Goal: Task Accomplishment & Management: Manage account settings

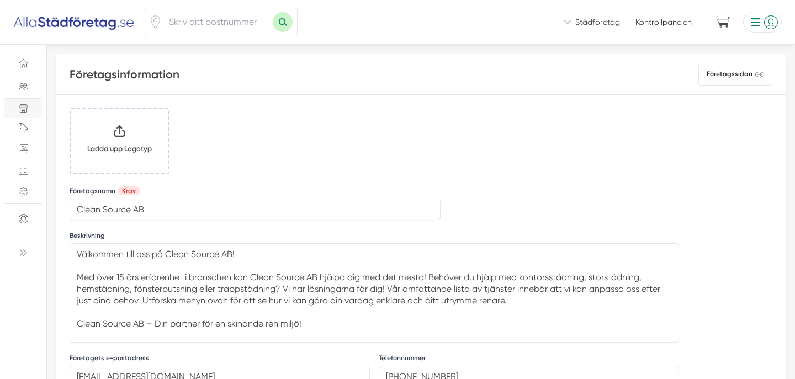
click at [115, 139] on input "Klicka här eller dra och släpp bilder här för att ladda upp" at bounding box center [119, 141] width 97 height 64
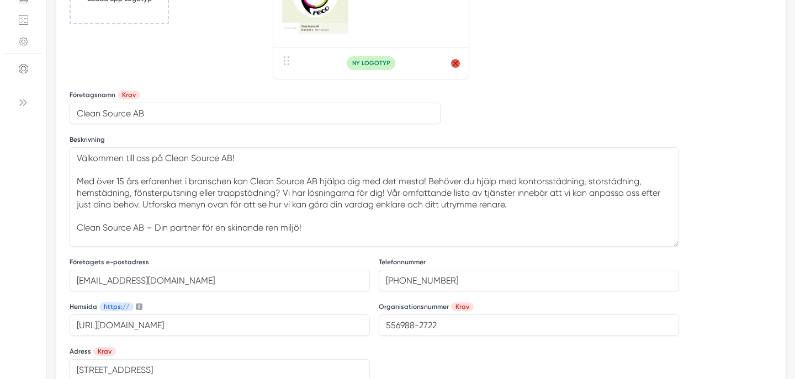
scroll to position [150, 0]
click at [104, 169] on textarea "Välkommen till oss på Clean Source AB! Med över 15 års erfarenhet i branschen k…" at bounding box center [374, 197] width 609 height 99
click at [93, 157] on textarea "Välkommen till oss på Clean Source AB! Med över 15 års erfarenhet i branschen k…" at bounding box center [374, 197] width 609 height 99
drag, startPoint x: 93, startPoint y: 157, endPoint x: 338, endPoint y: 242, distance: 259.6
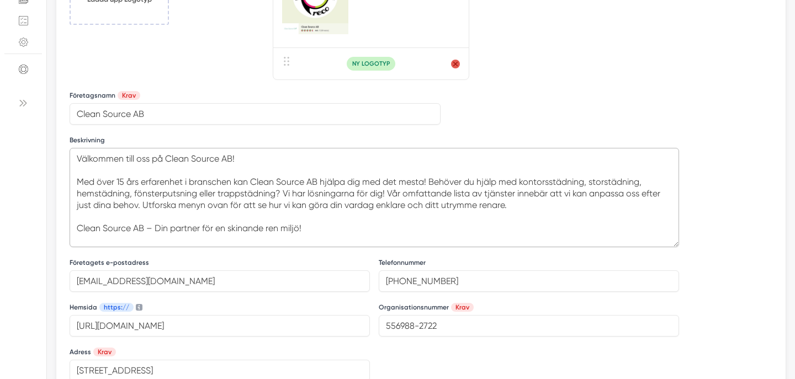
click at [338, 242] on textarea "Välkommen till oss på Clean Source AB! Med över 15 års erfarenhet i branschen k…" at bounding box center [374, 197] width 609 height 99
paste textarea "Clean Source AB erbjuder ett brett utbud av städtjänster 🧹✨ för både företag oc…"
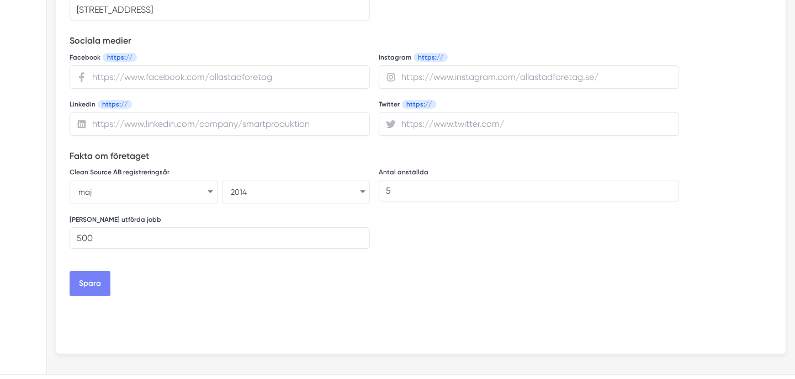
scroll to position [532, 0]
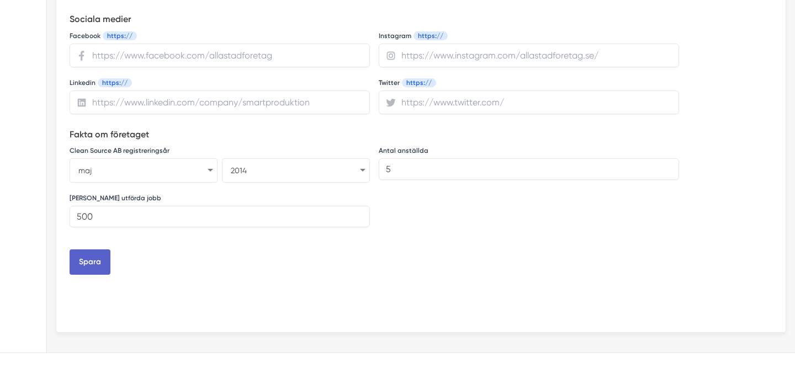
type textarea "Clean Source AB erbjuder ett brett utbud av städtjänster 🧹✨ för både företag oc…"
click at [89, 262] on button "Spara" at bounding box center [90, 261] width 41 height 25
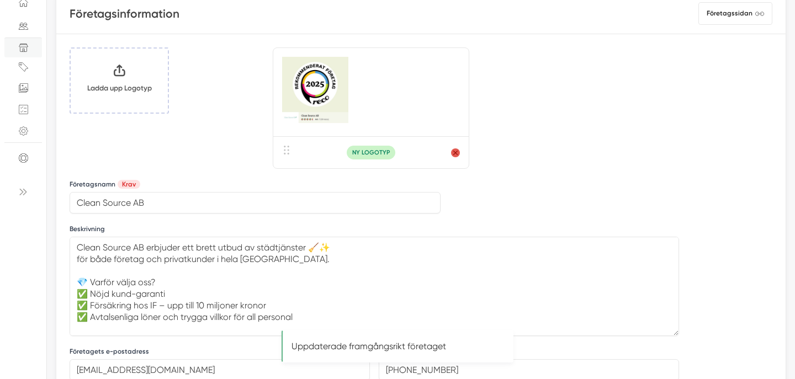
scroll to position [0, 0]
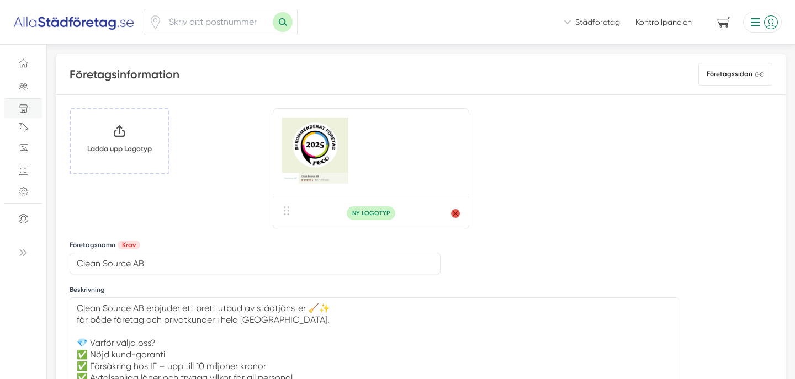
click at [606, 26] on span "Städföretag" at bounding box center [597, 22] width 45 height 11
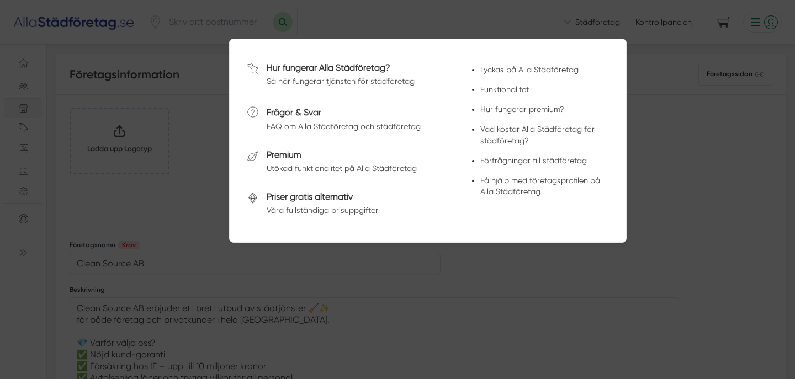
click at [673, 121] on div at bounding box center [397, 189] width 795 height 379
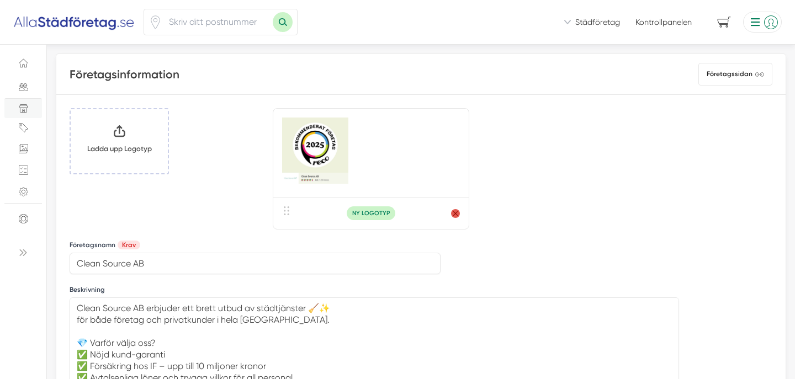
click at [764, 33] on div "Vi ser till att du snabbt får offerter från seriösa städfirmor! Vi introducerar…" at bounding box center [397, 22] width 795 height 45
click at [760, 21] on li at bounding box center [760, 22] width 43 height 21
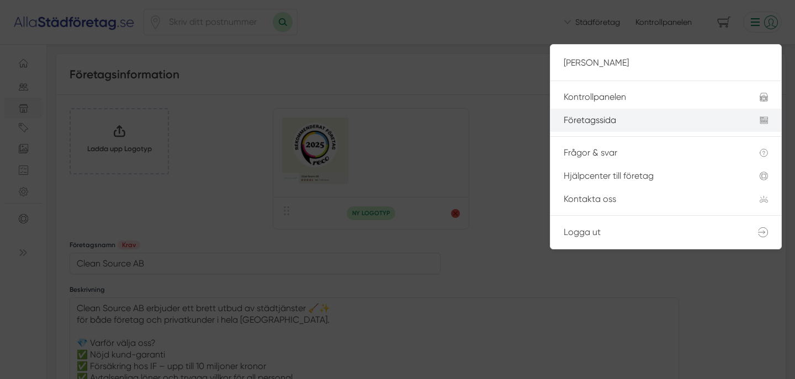
click at [612, 123] on div "Företagssida" at bounding box center [648, 120] width 169 height 10
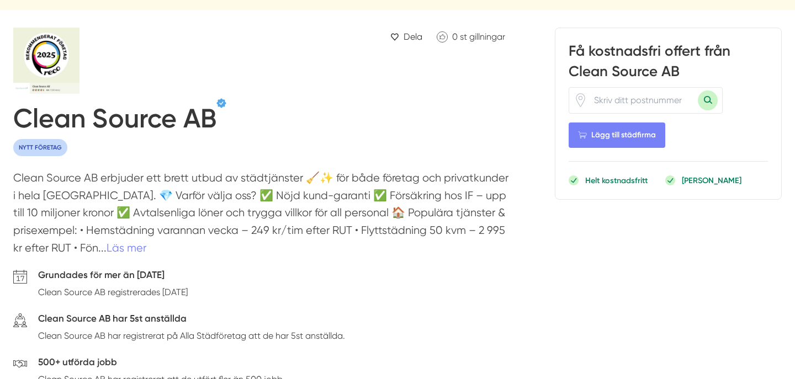
scroll to position [78, 0]
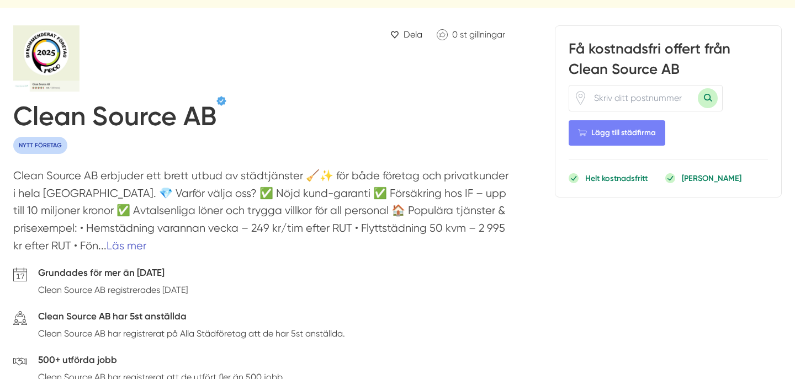
click at [107, 243] on link "Läs mer" at bounding box center [127, 246] width 40 height 13
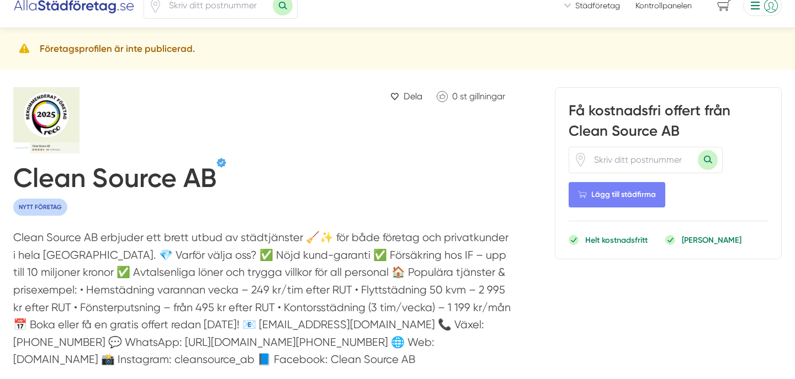
scroll to position [13, 0]
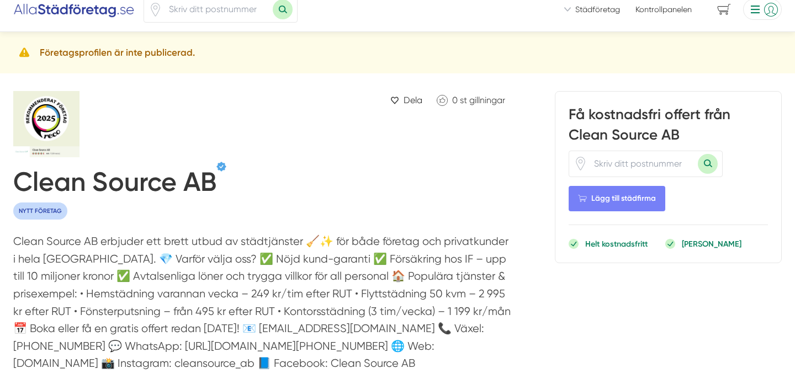
click at [166, 55] on h5 "Företagsprofilen är inte publicerad." at bounding box center [117, 52] width 155 height 15
click at [126, 55] on h5 "Företagsprofilen är inte publicerad." at bounding box center [117, 52] width 155 height 15
click at [221, 18] on input "number" at bounding box center [217, 9] width 110 height 25
type input "16264"
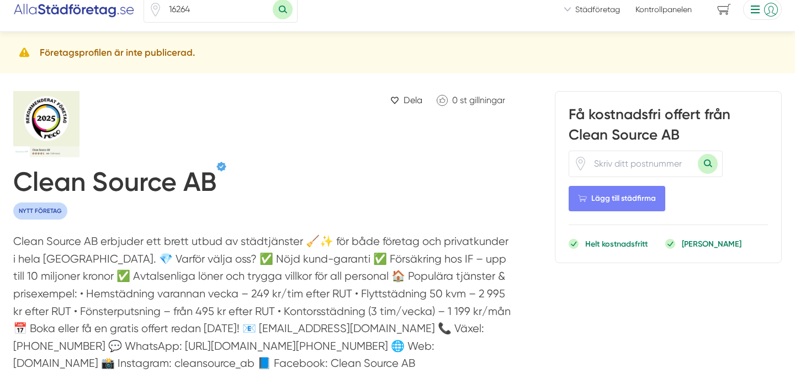
click at [273, 0] on button "Sök med postnummer" at bounding box center [283, 9] width 20 height 20
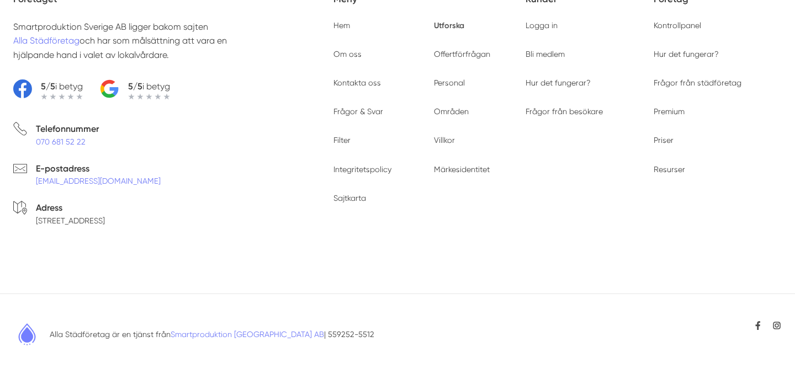
type input "16264"
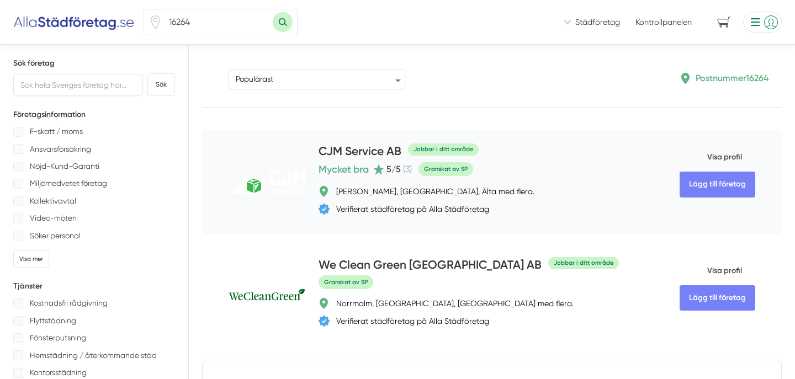
click at [323, 150] on h4 "CJM Service AB" at bounding box center [359, 152] width 83 height 18
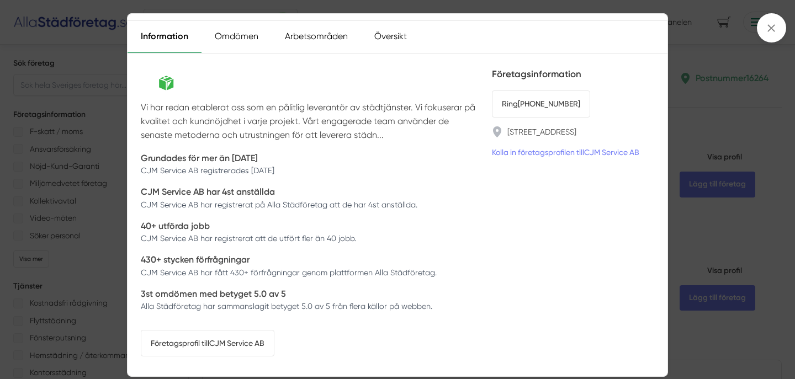
scroll to position [54, 0]
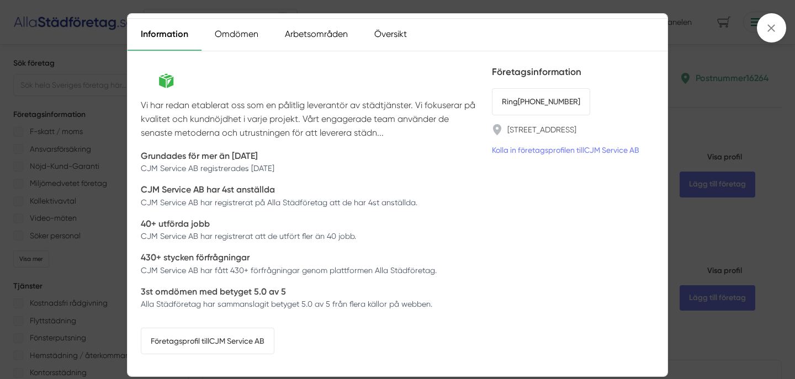
click at [171, 298] on p "3st omdömen med betyget 5.0 av 5" at bounding box center [286, 292] width 291 height 14
click at [228, 316] on div "Vi har redan etablerat oss som en pålitlig leverantör av städtjänster. Vi fokus…" at bounding box center [310, 214] width 338 height 298
click at [293, 320] on div "Vi har redan etablerat oss som en pålitlig leverantör av städtjänster. Vi fokus…" at bounding box center [310, 214] width 338 height 298
click at [337, 315] on div "Vi har redan etablerat oss som en pålitlig leverantör av städtjänster. Vi fokus…" at bounding box center [310, 214] width 338 height 298
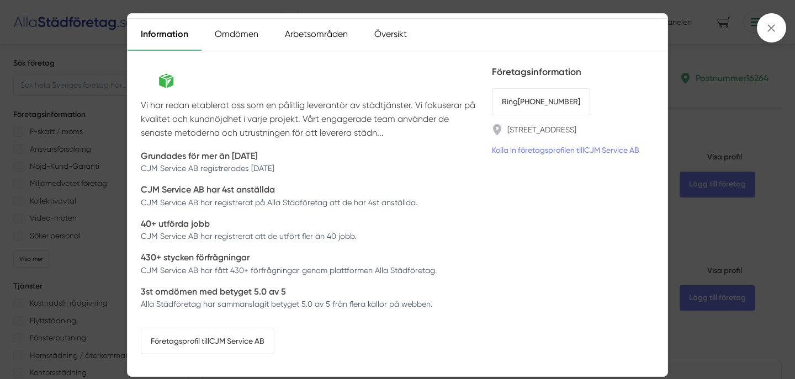
click at [353, 306] on p "Alla Städföretag har sammanslagit betyget 5.0 av 5 från flera källor på webben." at bounding box center [286, 304] width 291 height 11
click at [249, 342] on link "Företagsprofil till CJM Service AB" at bounding box center [208, 341] width 134 height 26
click at [775, 27] on icon at bounding box center [771, 28] width 12 height 12
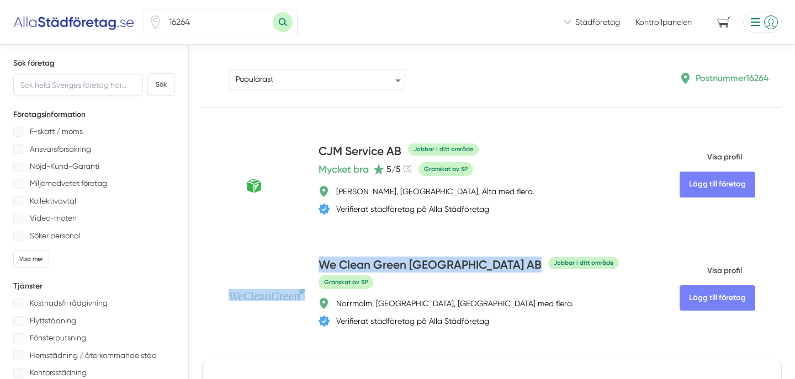
drag, startPoint x: 310, startPoint y: 264, endPoint x: 474, endPoint y: 239, distance: 165.9
drag, startPoint x: 308, startPoint y: 263, endPoint x: 471, endPoint y: 263, distance: 162.8
click at [471, 263] on div "Lägg till företag We Clean Green Sweden AB Jobbar i ditt område Granskat av SP …" at bounding box center [492, 294] width 580 height 103
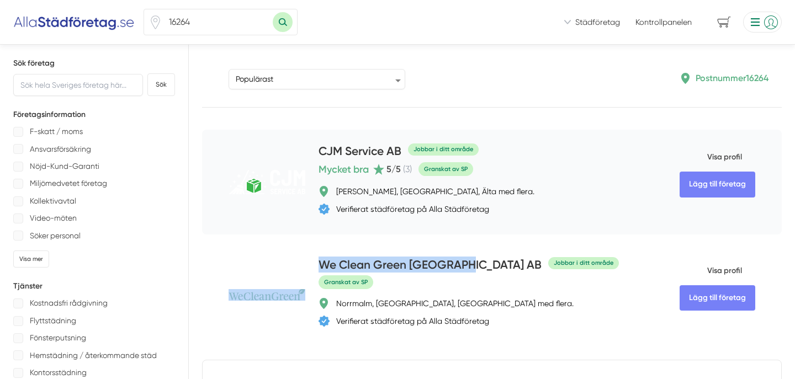
click at [472, 229] on div "Lägg till företag CJM Service AB Jobbar i ditt område Mycket bra 5 /5 ( 3 ) Gra…" at bounding box center [492, 182] width 580 height 105
click at [470, 264] on div "We Clean Green Sweden AB Jobbar i ditt område" at bounding box center [469, 266] width 302 height 18
drag, startPoint x: 315, startPoint y: 261, endPoint x: 467, endPoint y: 273, distance: 152.8
click at [467, 273] on div "Lägg till företag We Clean Green Sweden AB Jobbar i ditt område Granskat av SP …" at bounding box center [492, 294] width 580 height 103
copy h4 "We Clean Green Sweden AB"
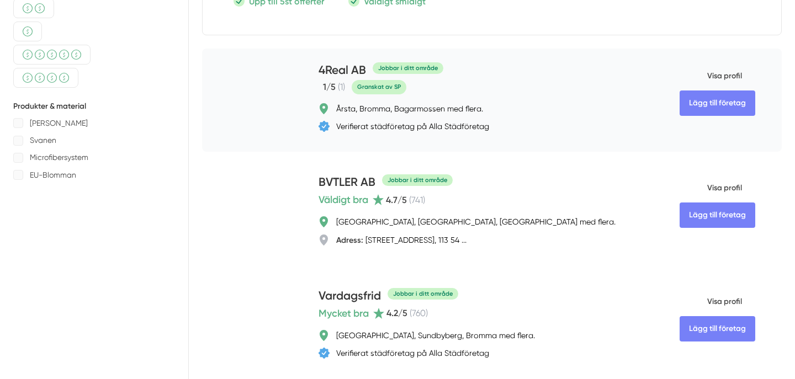
scroll to position [505, 0]
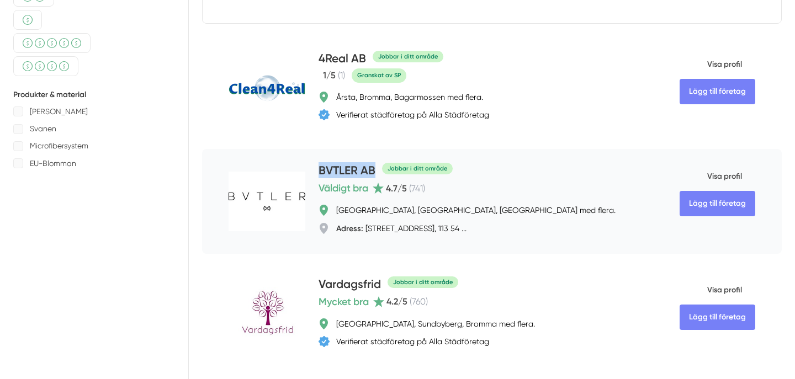
drag, startPoint x: 315, startPoint y: 194, endPoint x: 378, endPoint y: 198, distance: 63.0
click at [378, 198] on div "Lägg till företag BVTLER AB Jobbar i ditt område Väldigt bra 4.7 /5 ( 741 ) Sto…" at bounding box center [492, 201] width 580 height 105
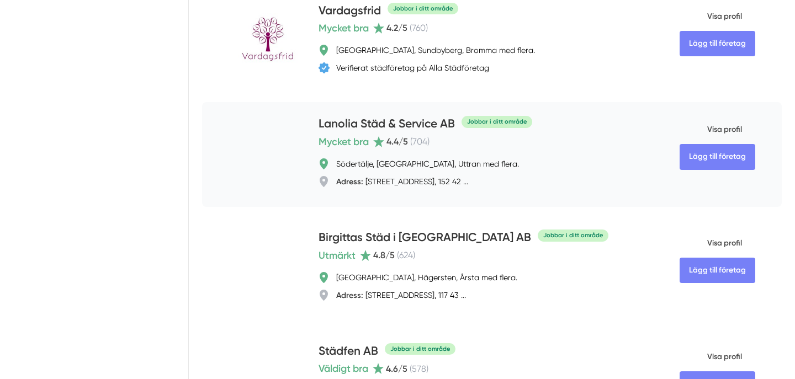
scroll to position [782, 0]
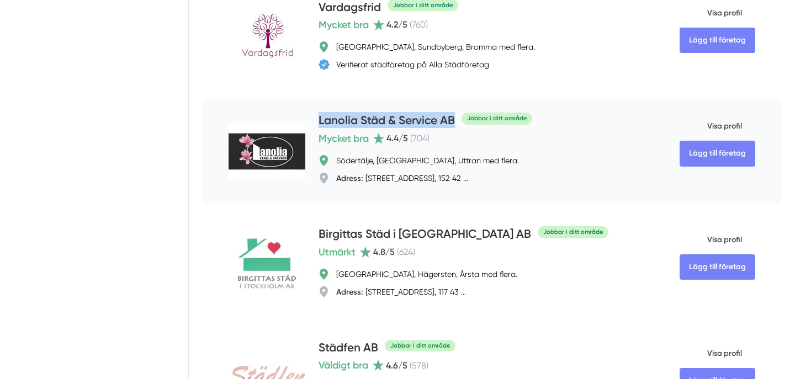
drag, startPoint x: 313, startPoint y: 141, endPoint x: 455, endPoint y: 147, distance: 142.0
click at [455, 147] on div "Lägg till företag Lanolia Städ & Service AB Jobbar i ditt område Mycket bra 4.4…" at bounding box center [492, 151] width 580 height 105
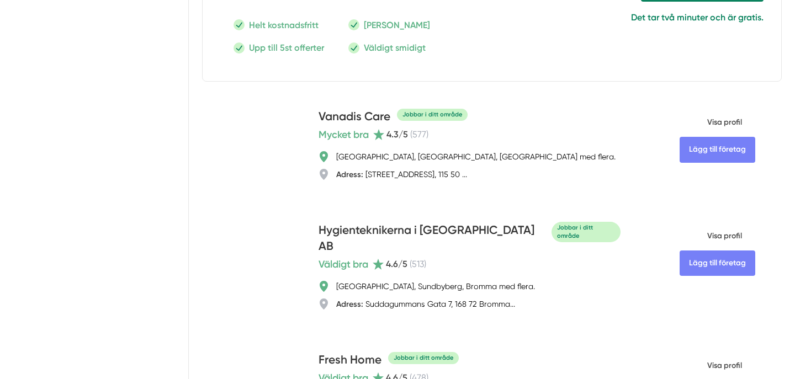
scroll to position [1574, 0]
